Goal: Check status: Check status

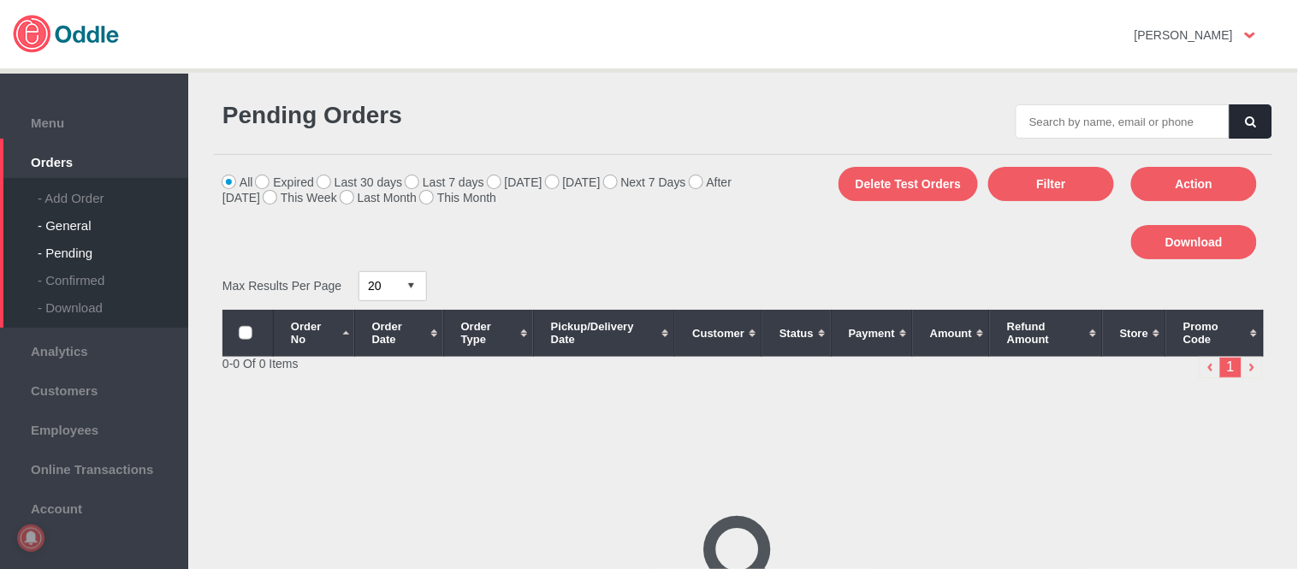
click at [45, 225] on div "- General" at bounding box center [113, 218] width 151 height 27
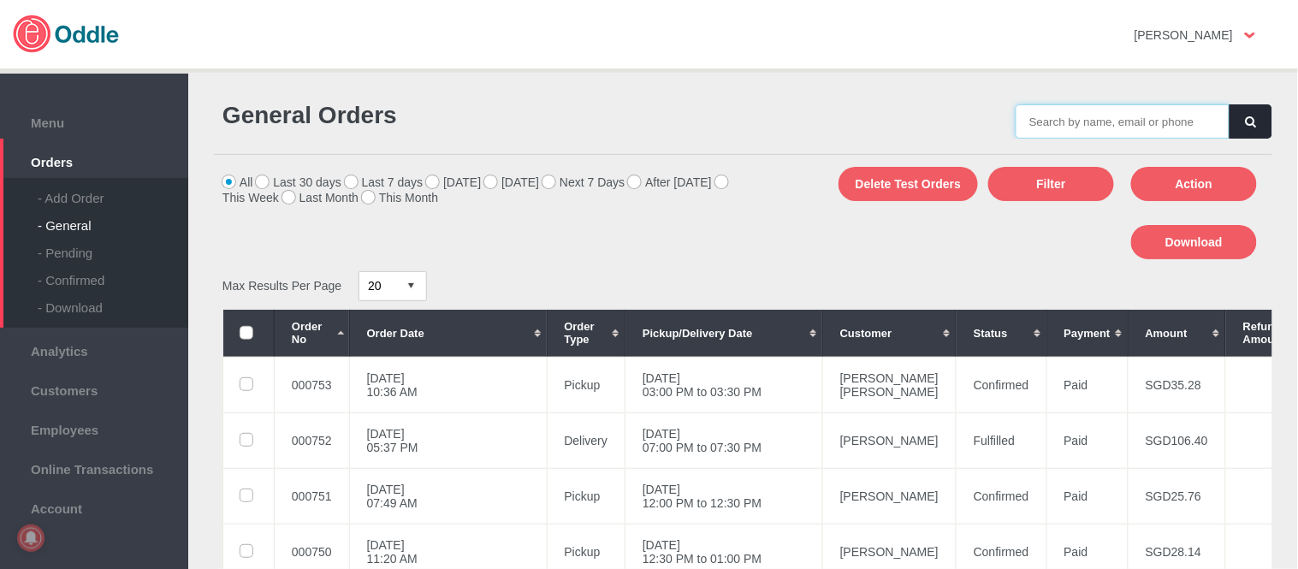
click at [1167, 122] on input "text" at bounding box center [1122, 121] width 214 height 34
paste input "000753"
type input "000753"
click at [1244, 127] on button "button" at bounding box center [1250, 121] width 43 height 34
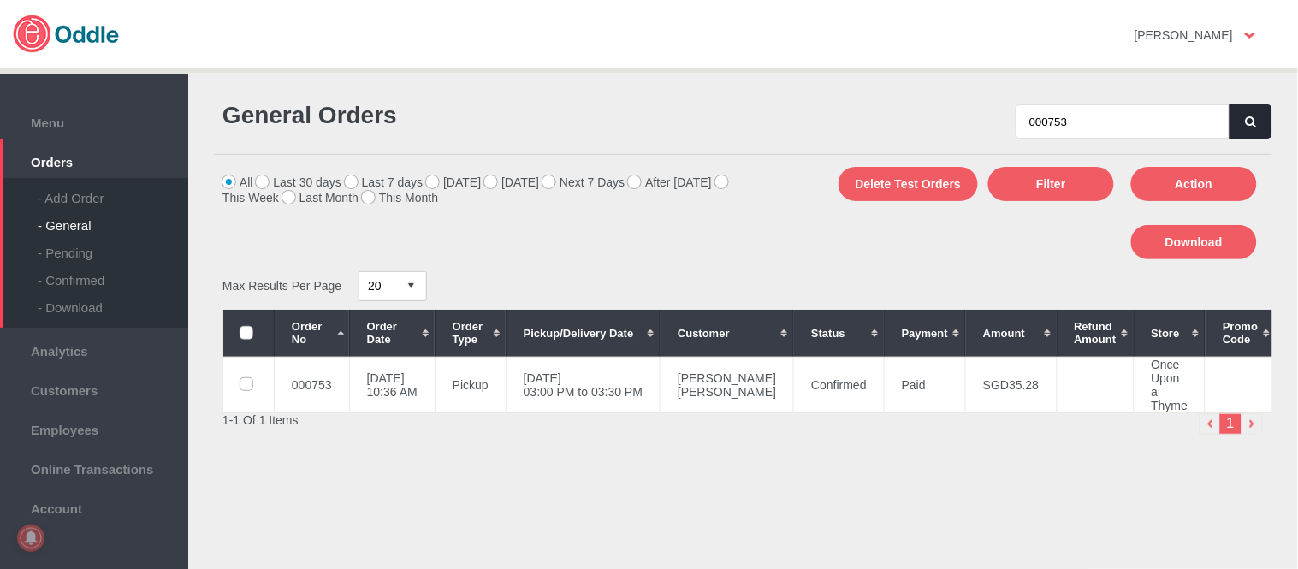
click at [1246, 121] on icon "button" at bounding box center [1251, 121] width 10 height 11
click at [1256, 115] on button "button" at bounding box center [1250, 121] width 43 height 34
